Goal: Task Accomplishment & Management: Use online tool/utility

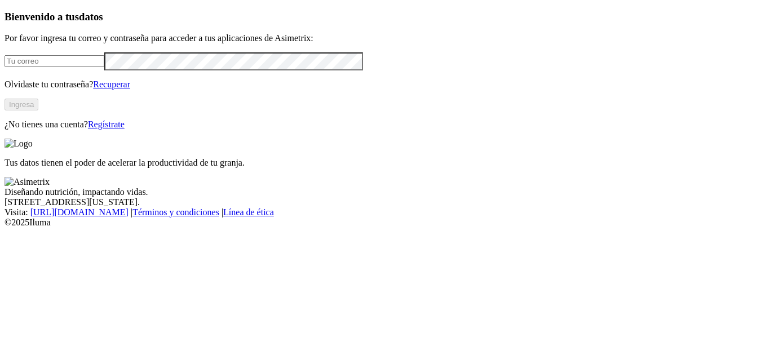
click at [92, 67] on input "email" at bounding box center [55, 61] width 100 height 12
type input "[PERSON_NAME][EMAIL_ADDRESS][PERSON_NAME][DOMAIN_NAME]"
click input "submit" at bounding box center [0, 0] width 0 height 0
click at [86, 67] on input "email" at bounding box center [55, 61] width 100 height 12
type input "[PERSON_NAME][EMAIL_ADDRESS][PERSON_NAME][DOMAIN_NAME]"
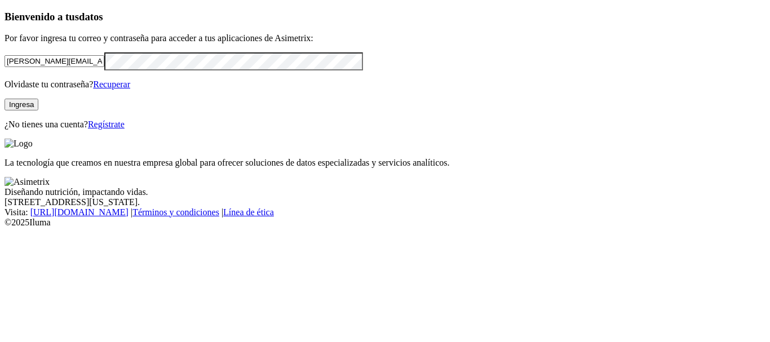
click input "submit" at bounding box center [0, 0] width 0 height 0
